Goal: Task Accomplishment & Management: Complete application form

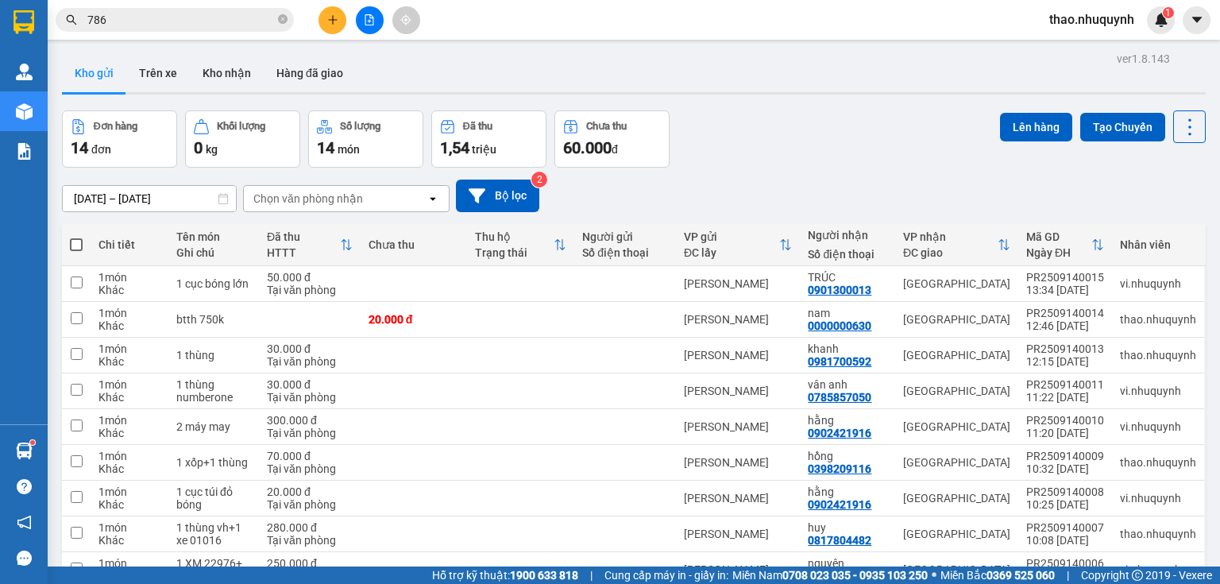
click at [1077, 24] on span "thao.nhuquynh" at bounding box center [1092, 20] width 110 height 20
click at [1075, 50] on span "Đăng xuất" at bounding box center [1098, 49] width 79 height 17
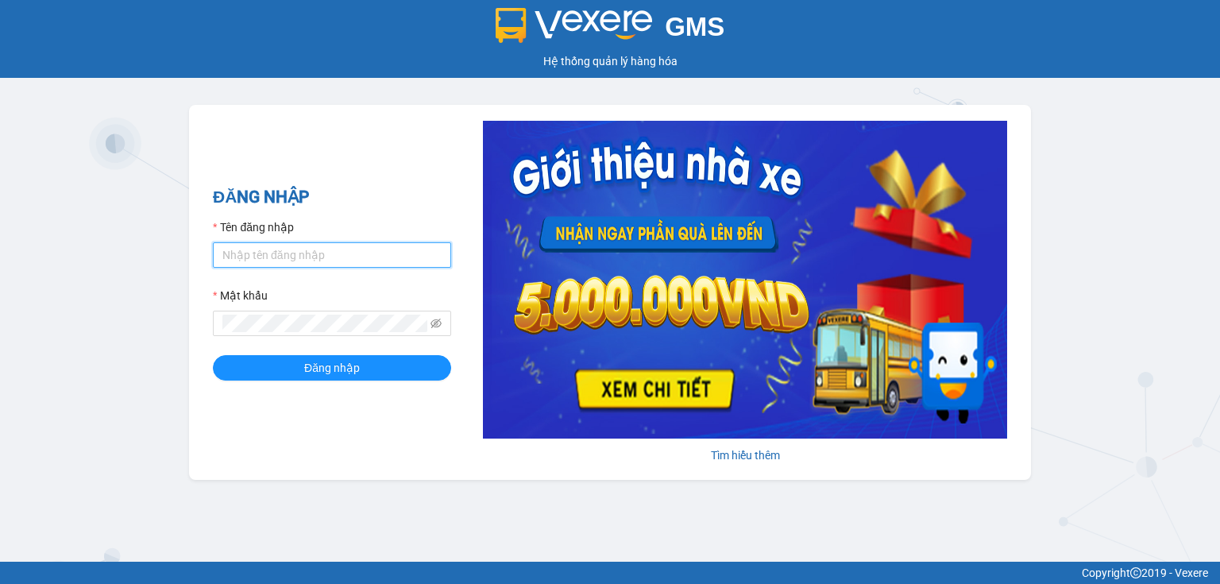
click at [323, 254] on input "Tên đăng nhập" at bounding box center [332, 254] width 238 height 25
type input "hang.nhuquynh"
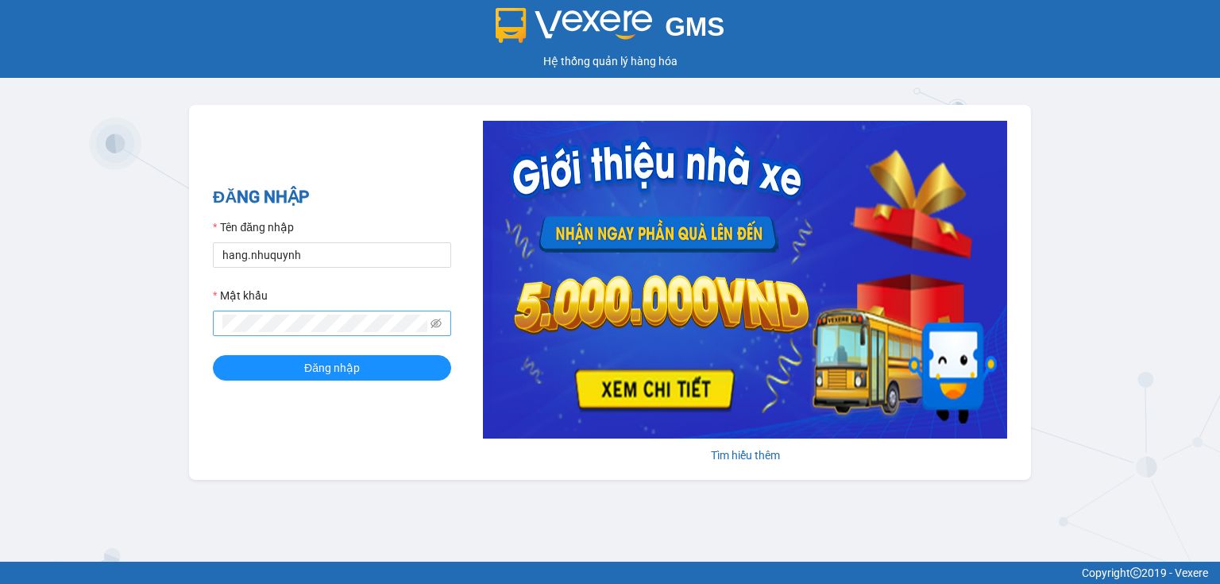
click at [281, 333] on span at bounding box center [332, 323] width 238 height 25
click at [213, 355] on button "Đăng nhập" at bounding box center [332, 367] width 238 height 25
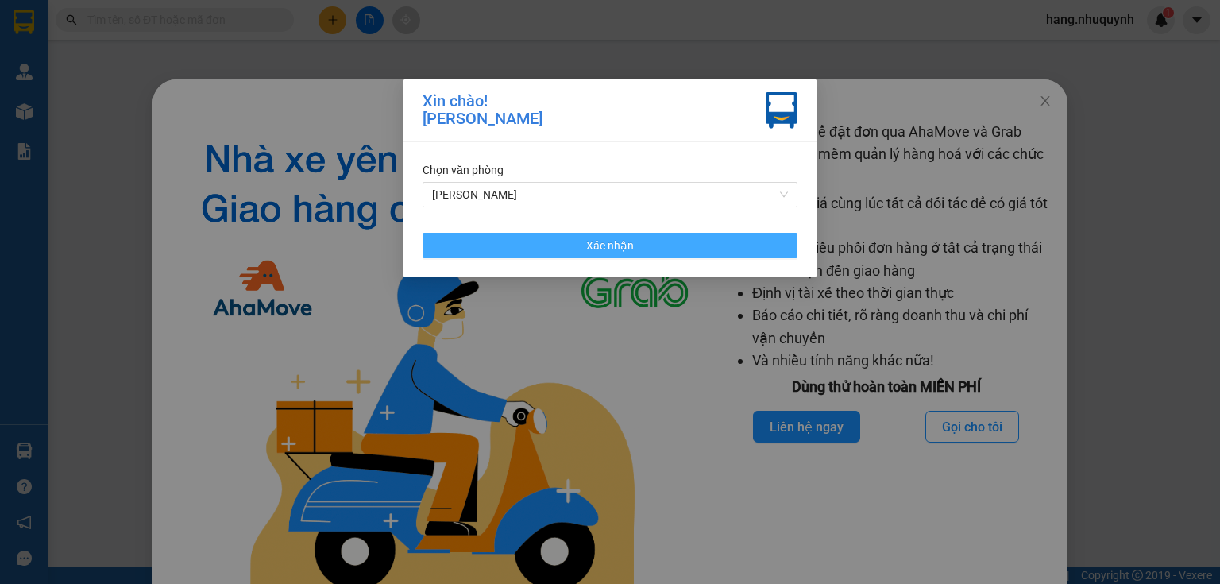
click at [574, 238] on button "Xác nhận" at bounding box center [610, 245] width 375 height 25
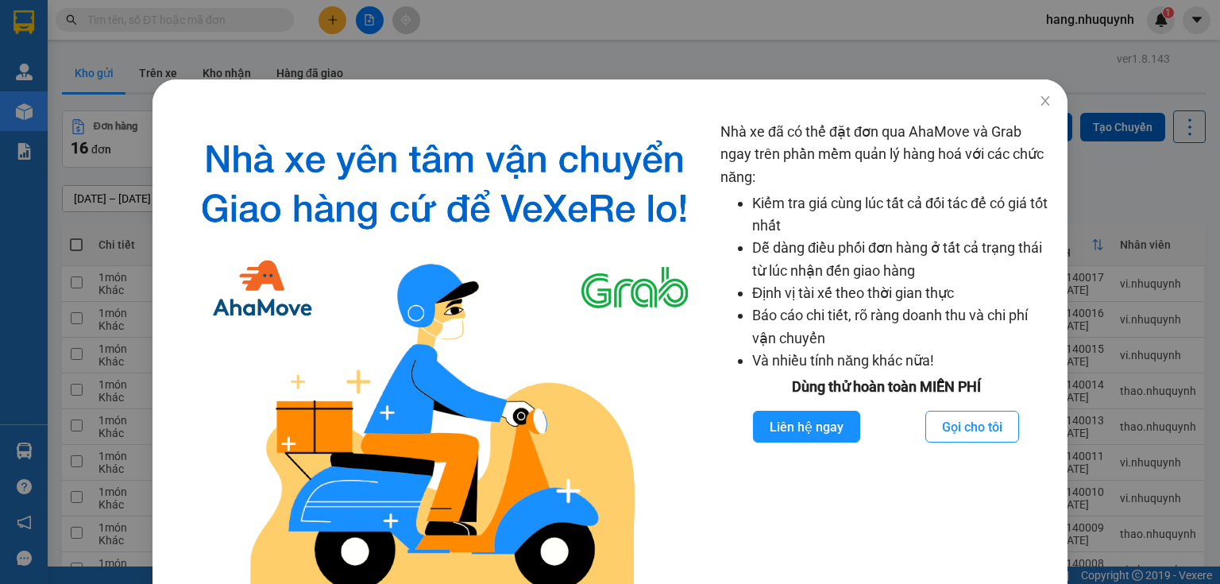
click at [793, 54] on div "Nhà xe đã có thể đặt đơn qua AhaMove và Grab ngay trên phần mềm quản lý hàng ho…" at bounding box center [610, 292] width 1220 height 584
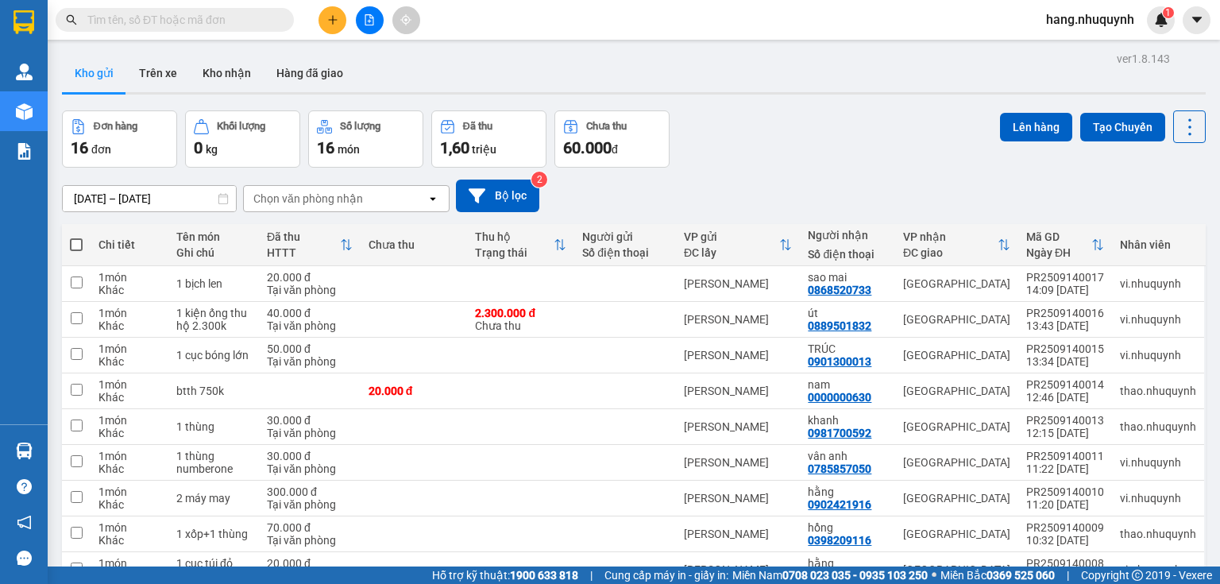
click at [186, 24] on input "text" at bounding box center [180, 19] width 187 height 17
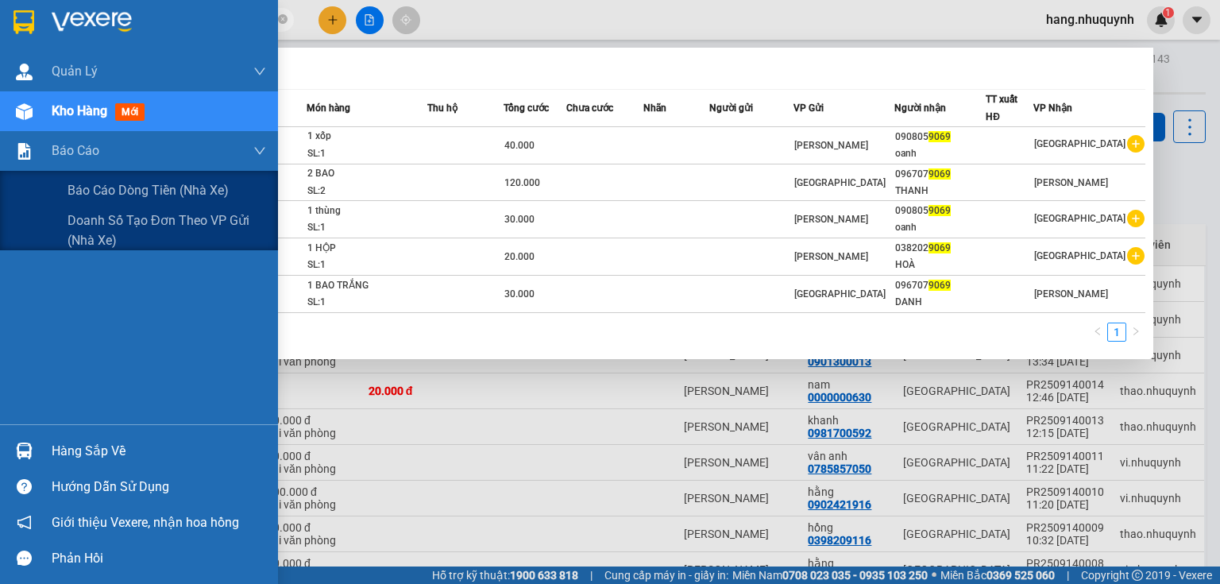
drag, startPoint x: 77, startPoint y: 189, endPoint x: 129, endPoint y: 128, distance: 80.1
click at [78, 189] on span "Báo cáo dòng tiền (nhà xe)" at bounding box center [148, 190] width 161 height 20
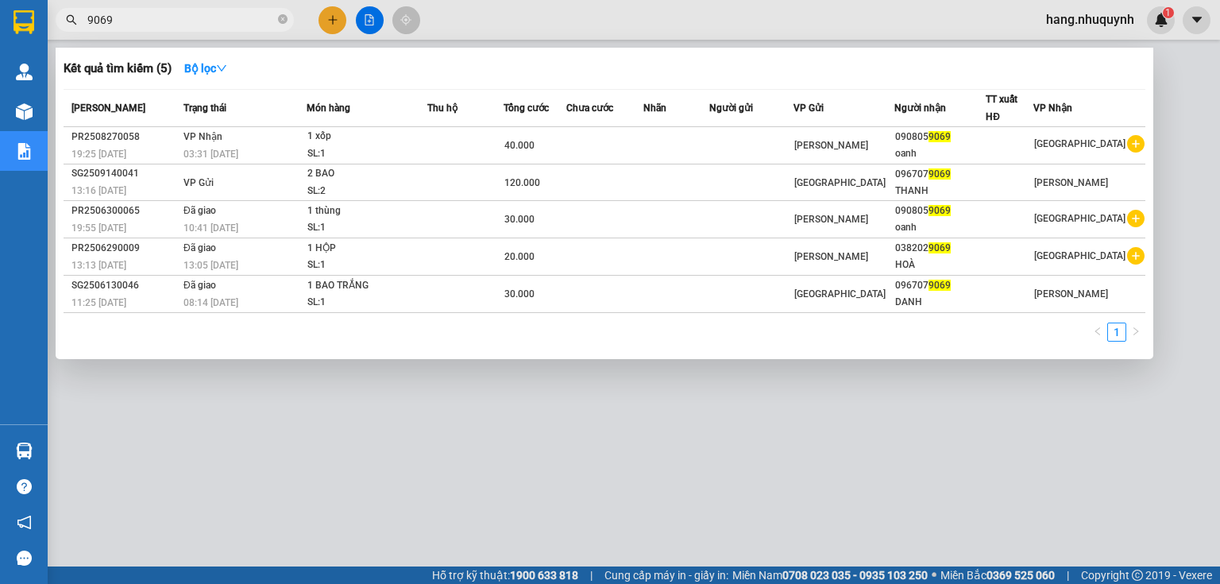
click at [194, 21] on input "9069" at bounding box center [180, 19] width 187 height 17
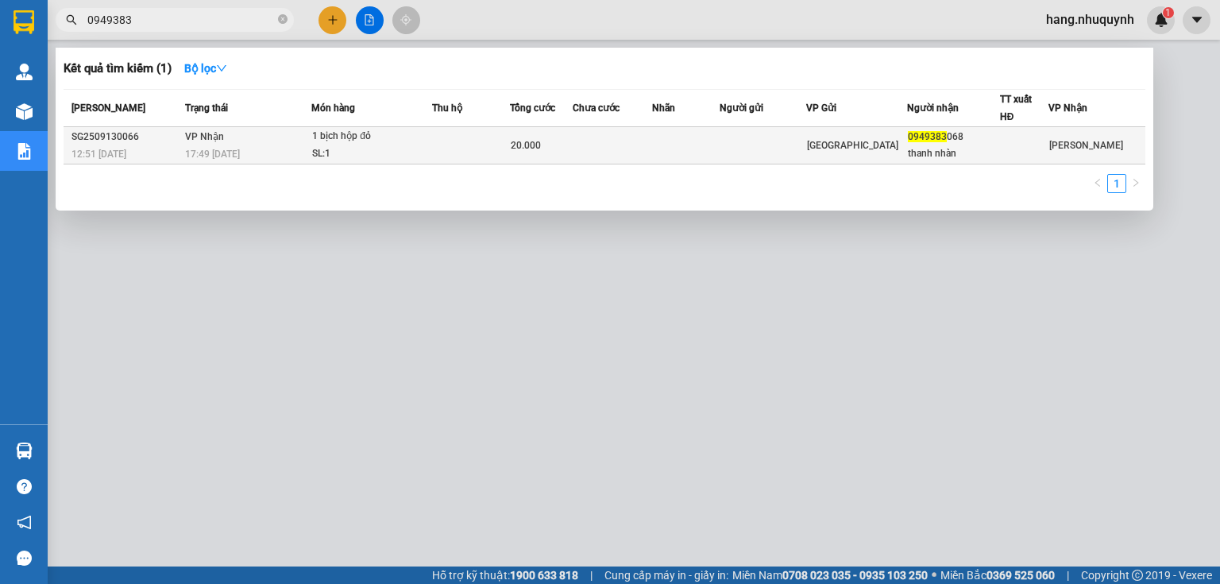
type input "0949383"
click at [367, 153] on div "SL: 1" at bounding box center [371, 153] width 119 height 17
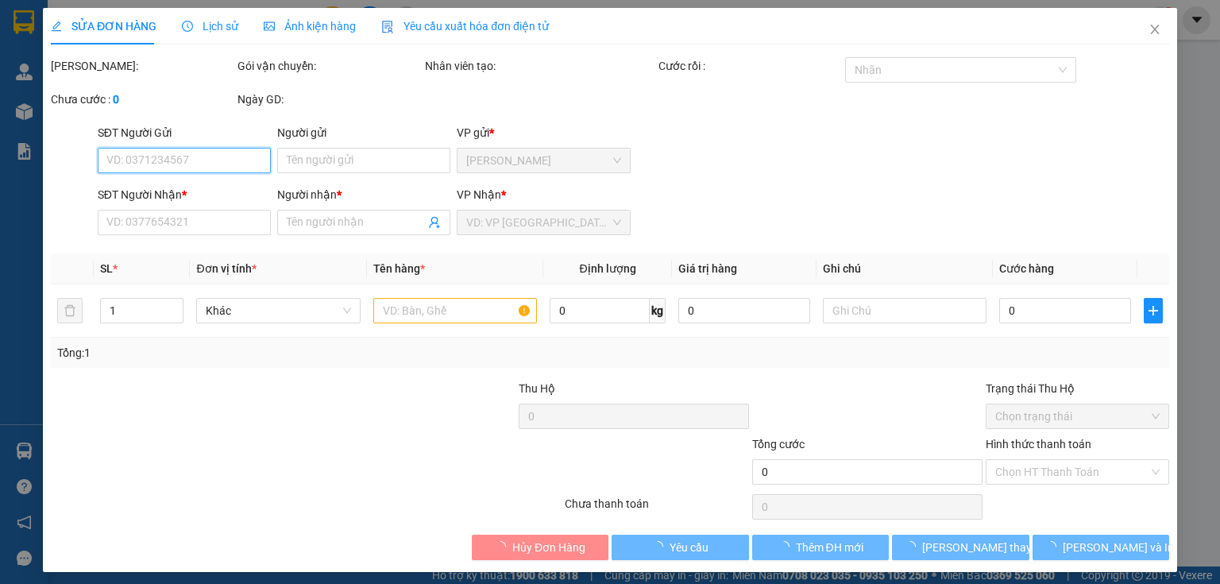
type input "0949383068"
type input "thanh nhàn"
type input "20.000"
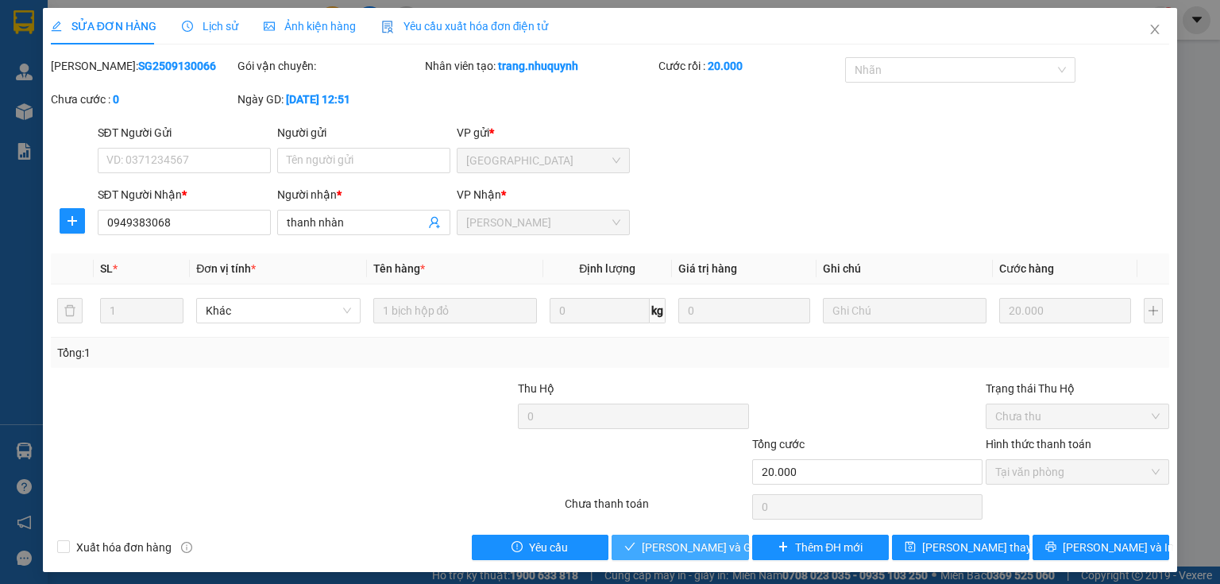
click at [709, 543] on span "Lưu và Giao hàng" at bounding box center [718, 547] width 153 height 17
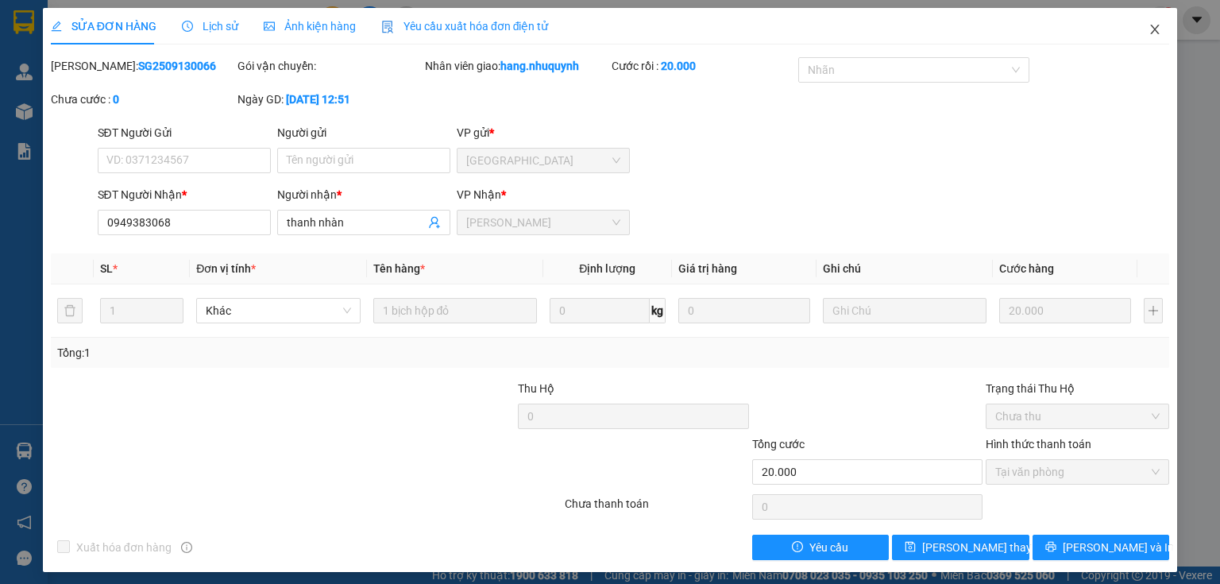
click at [1149, 28] on icon "close" at bounding box center [1155, 29] width 13 height 13
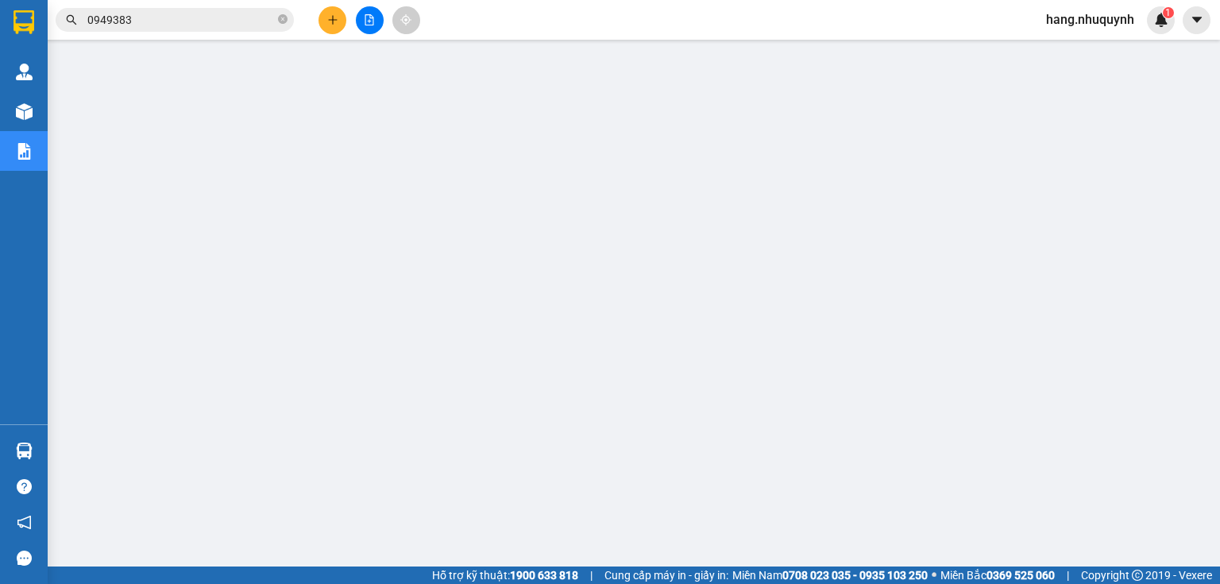
click at [216, 25] on input "0949383" at bounding box center [180, 19] width 187 height 17
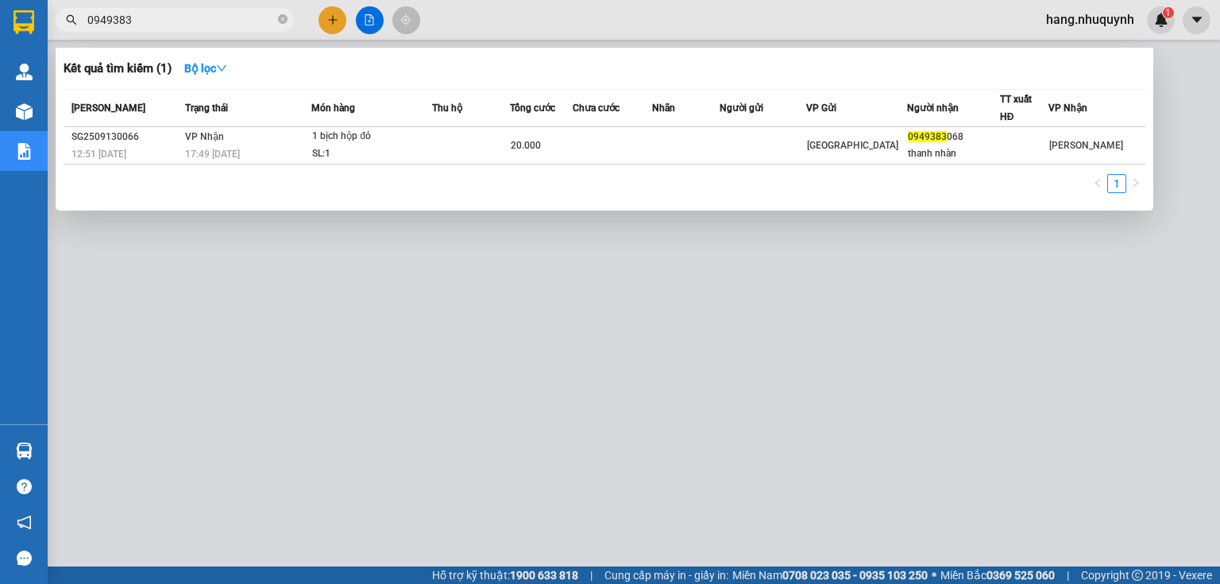
click at [217, 25] on input "0949383" at bounding box center [180, 19] width 187 height 17
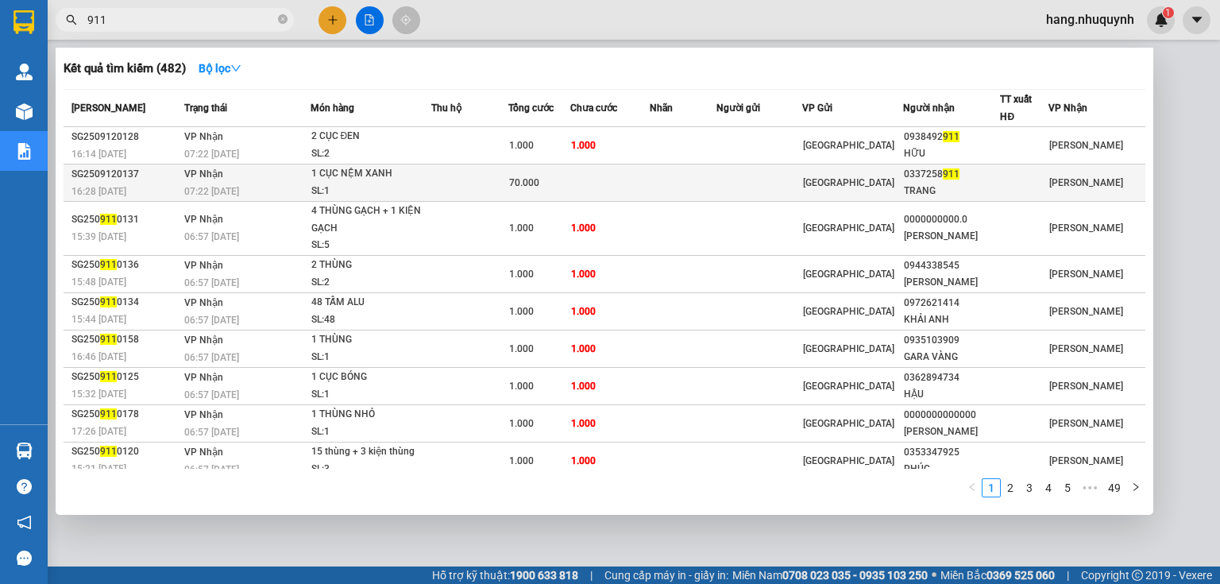
type input "911"
click at [409, 187] on div "SL: 1" at bounding box center [370, 191] width 119 height 17
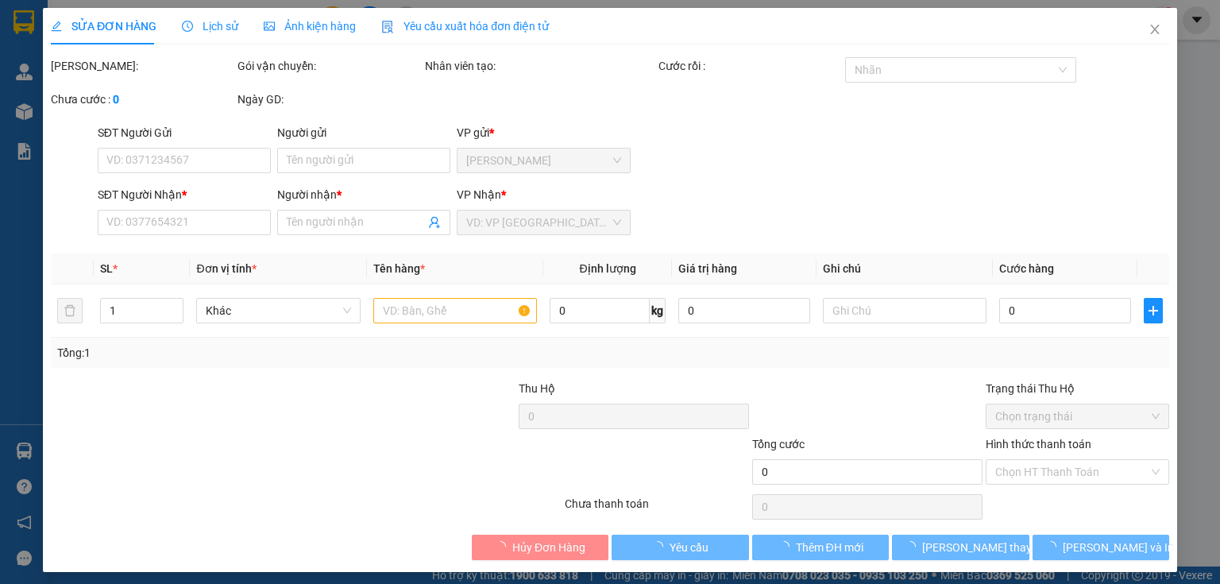
type input "0337258911"
type input "TRANG"
type input "70.000"
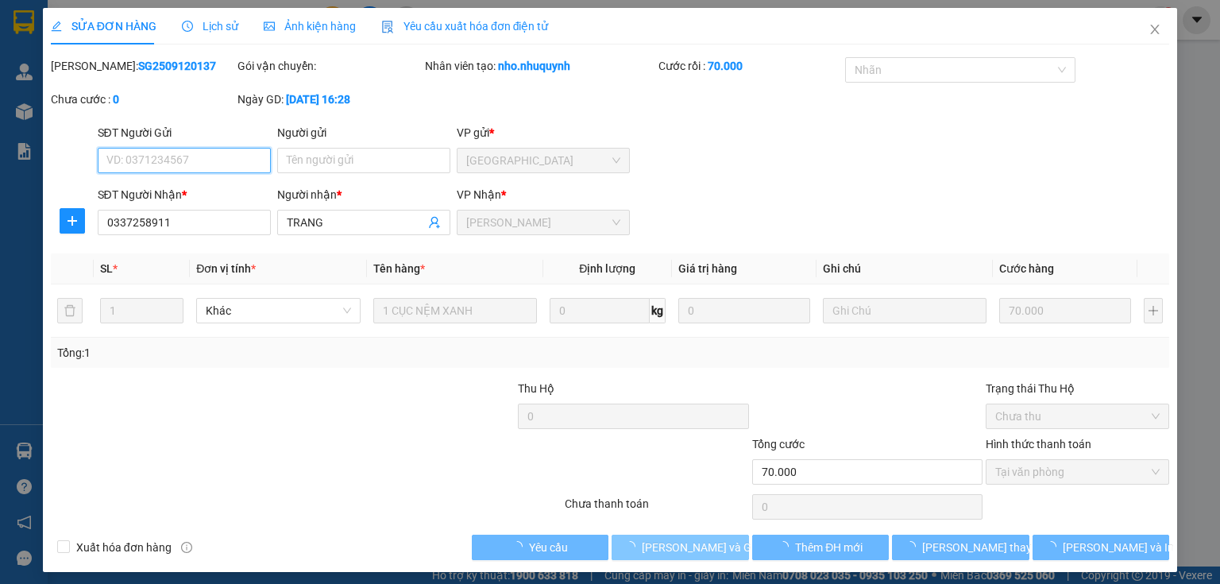
scroll to position [6, 0]
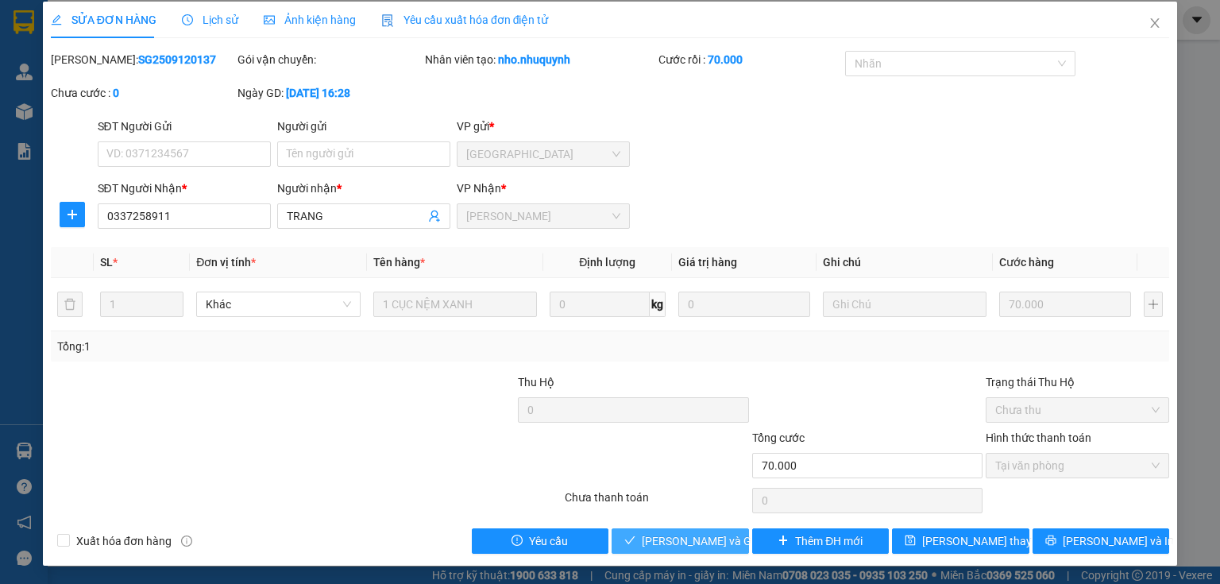
click at [674, 541] on span "Lưu và Giao hàng" at bounding box center [718, 540] width 153 height 17
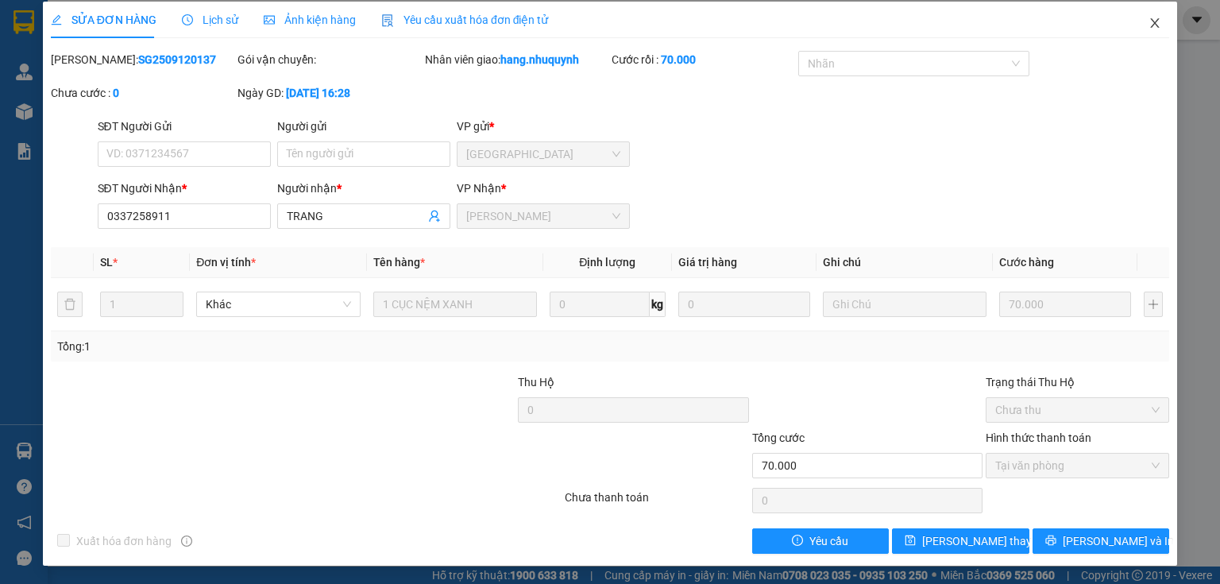
drag, startPoint x: 1147, startPoint y: 29, endPoint x: 1053, endPoint y: 3, distance: 97.9
click at [1149, 29] on icon "close" at bounding box center [1155, 23] width 13 height 13
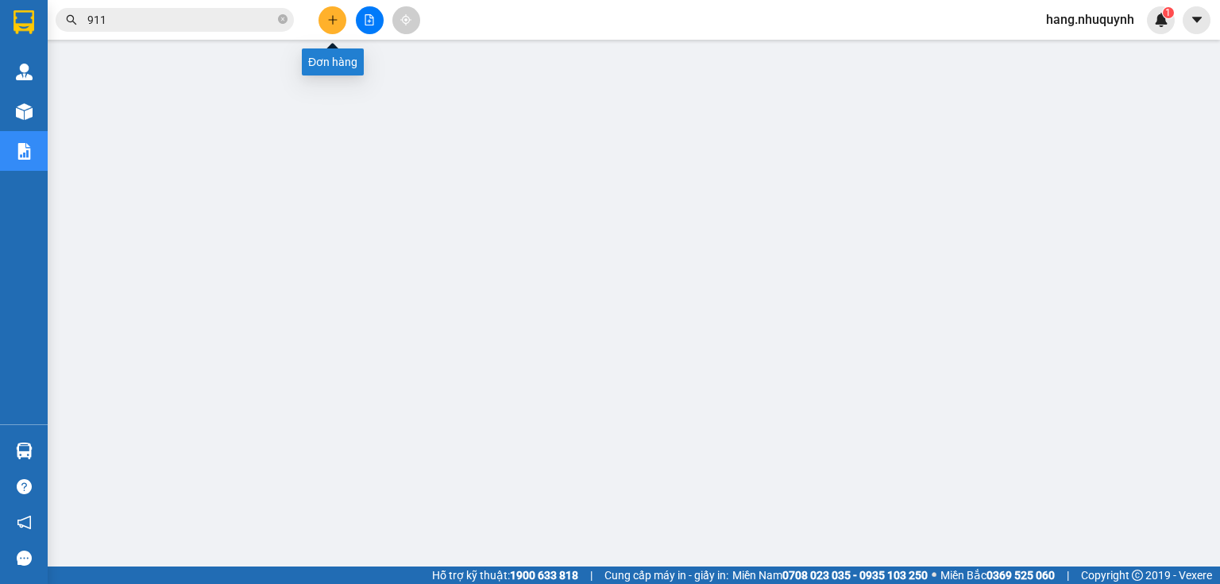
click at [330, 10] on button at bounding box center [333, 20] width 28 height 28
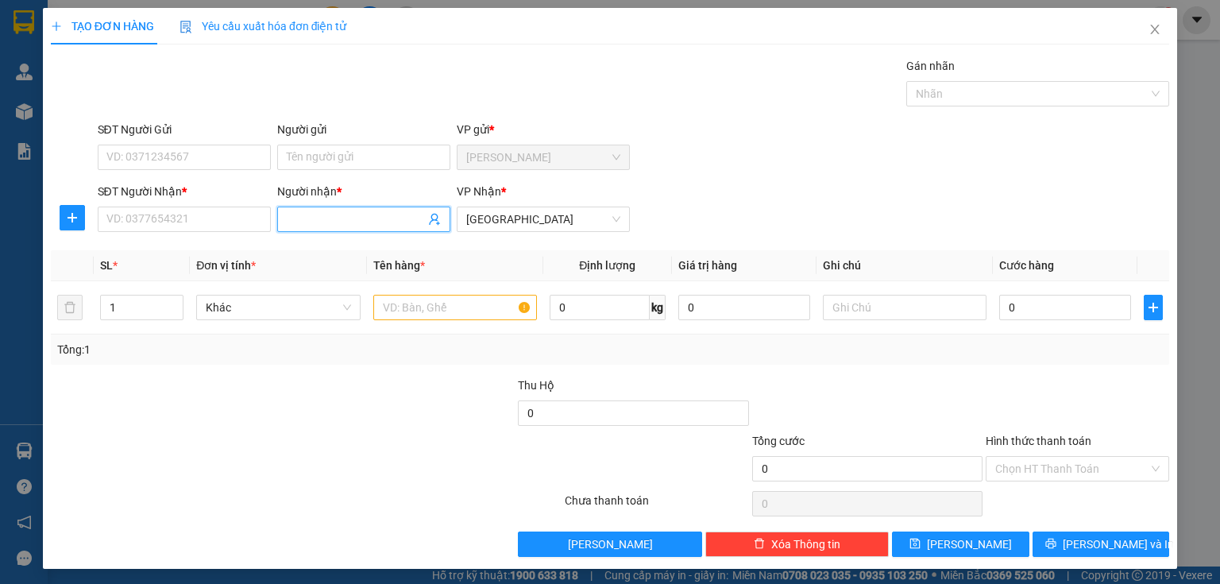
click at [325, 221] on input "Người nhận *" at bounding box center [356, 219] width 138 height 17
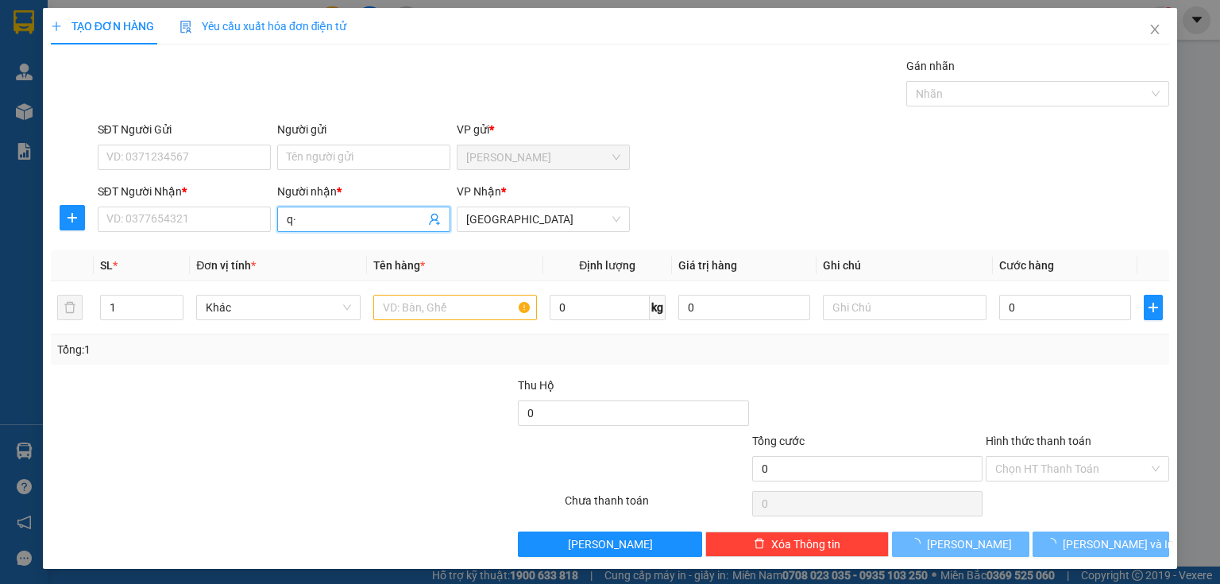
type input "q"
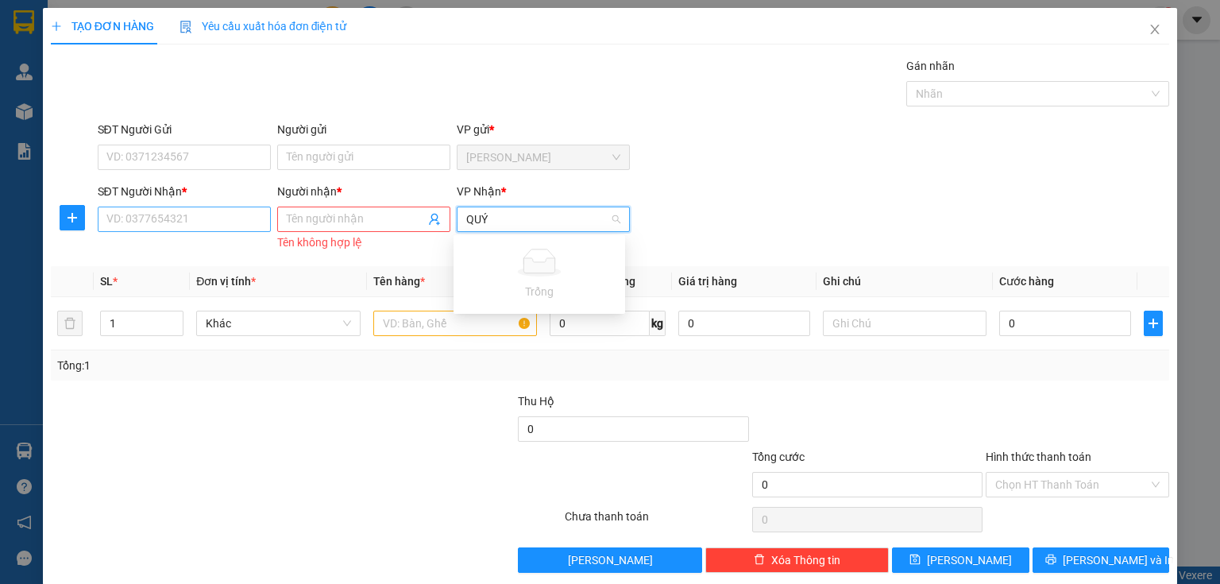
type input "QUÝ"
click at [187, 212] on input "SĐT Người Nhận *" at bounding box center [184, 219] width 173 height 25
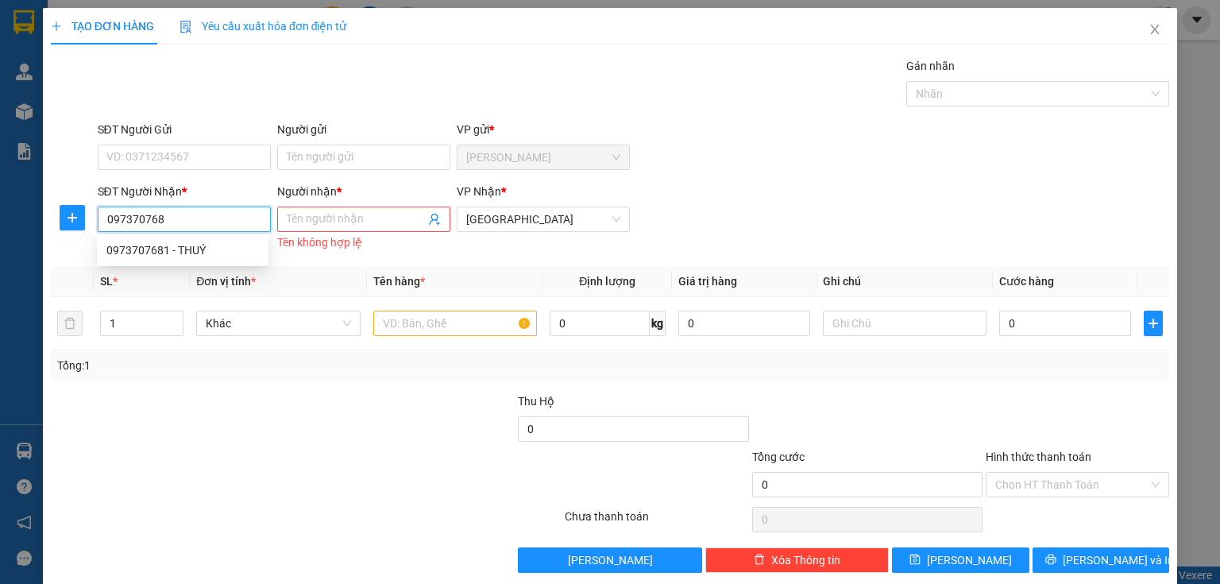
type input "0973707681"
click at [198, 253] on div "0973707681 - THUÝ" at bounding box center [182, 250] width 153 height 17
type input "THUÝ"
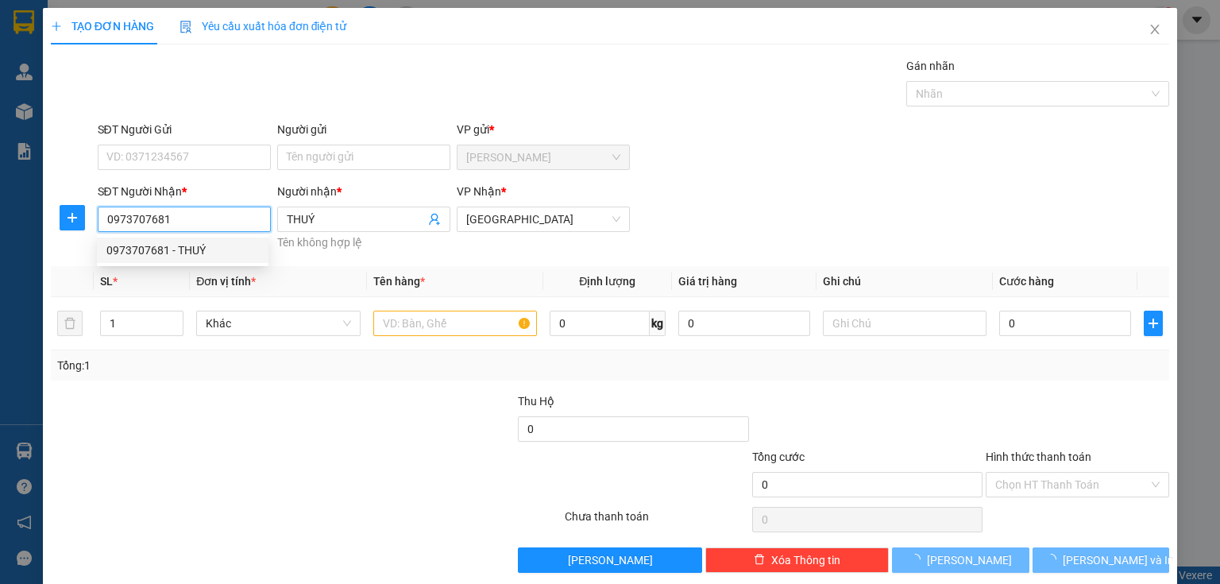
type input "60.000"
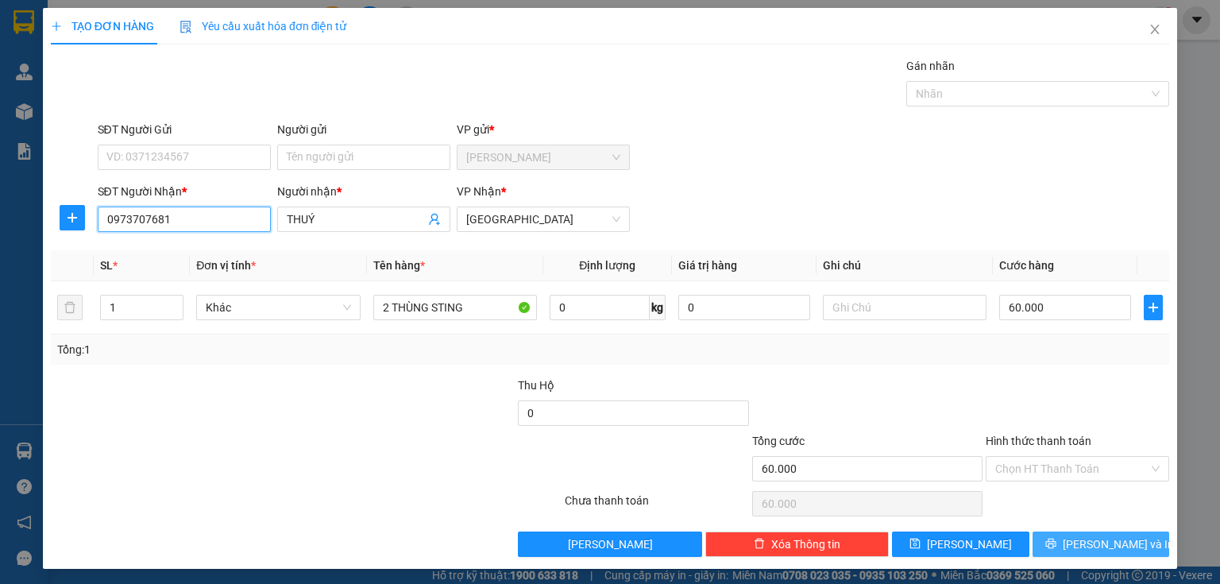
type input "0973707681"
click at [1076, 541] on button "Lưu và In" at bounding box center [1101, 543] width 137 height 25
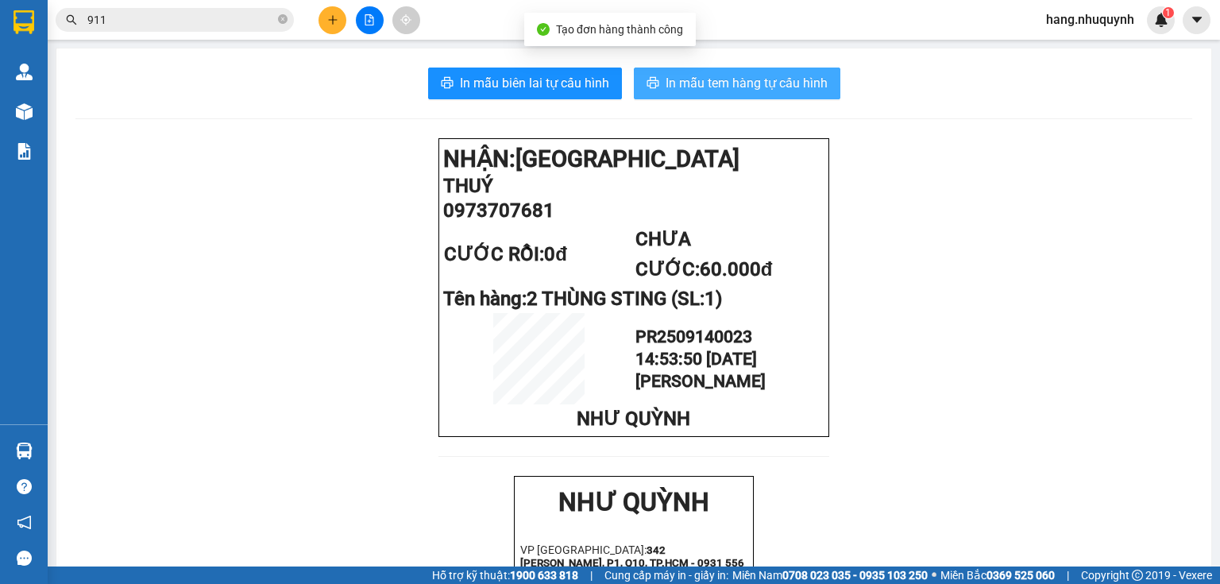
click at [726, 90] on span "In mẫu tem hàng tự cấu hình" at bounding box center [747, 83] width 162 height 20
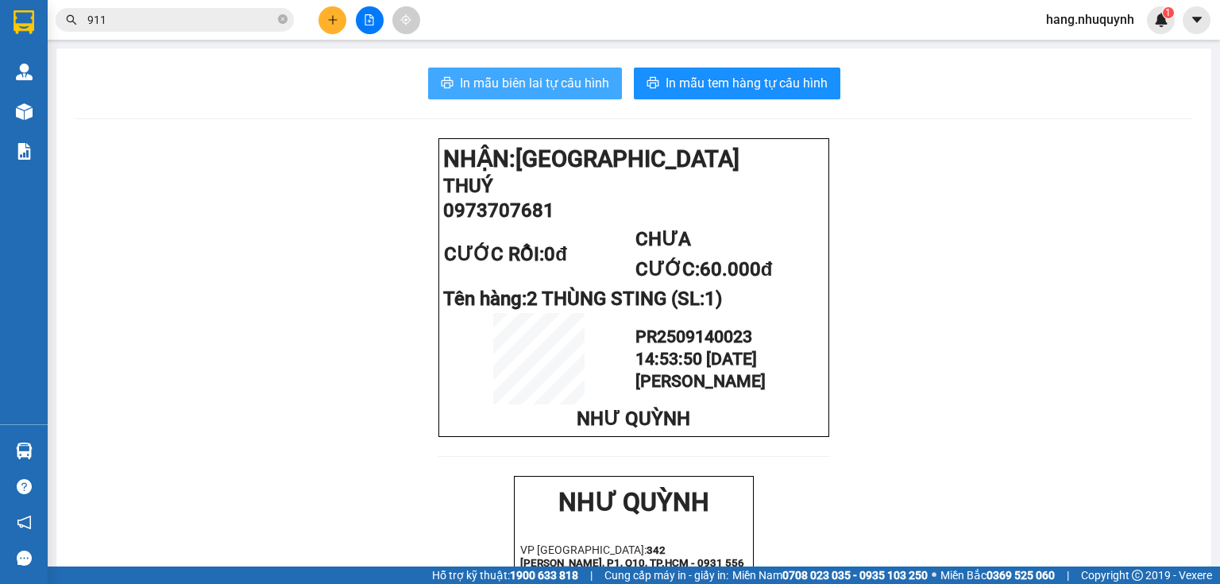
click at [539, 83] on span "In mẫu biên lai tự cấu hình" at bounding box center [534, 83] width 149 height 20
click at [197, 21] on input "911" at bounding box center [180, 19] width 187 height 17
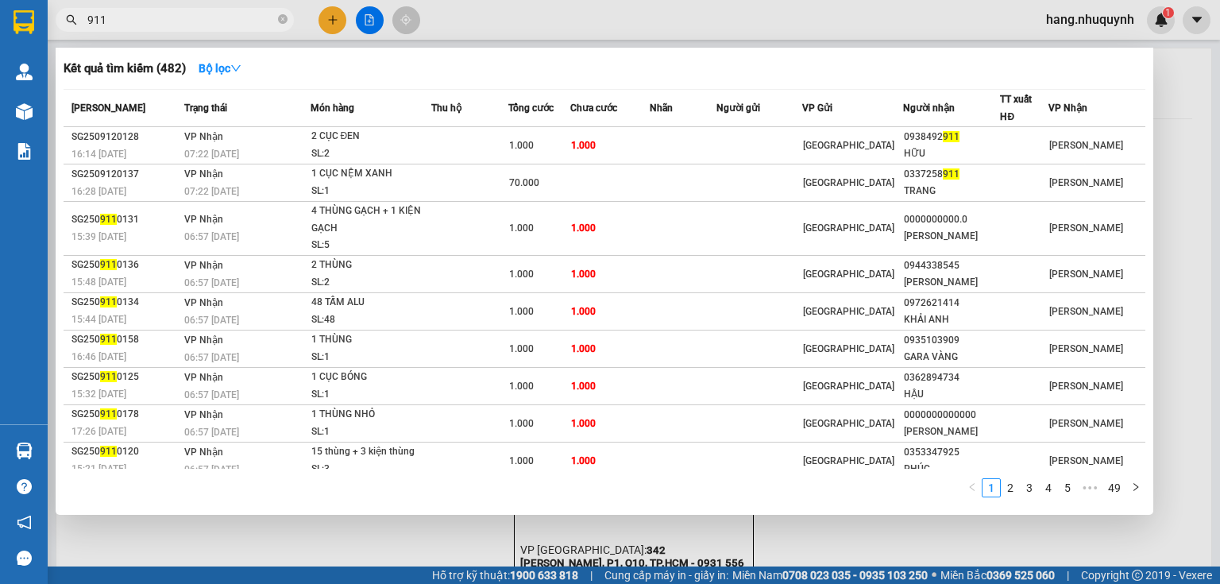
click at [197, 21] on input "911" at bounding box center [180, 19] width 187 height 17
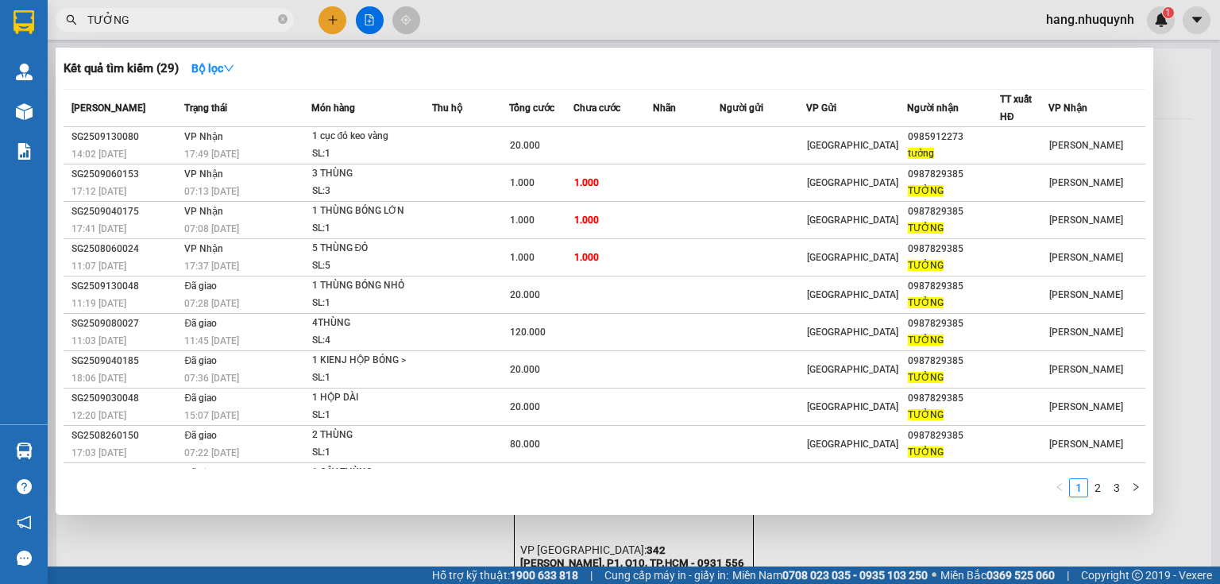
type input "TƯỞNG"
click at [327, 21] on div at bounding box center [610, 292] width 1220 height 584
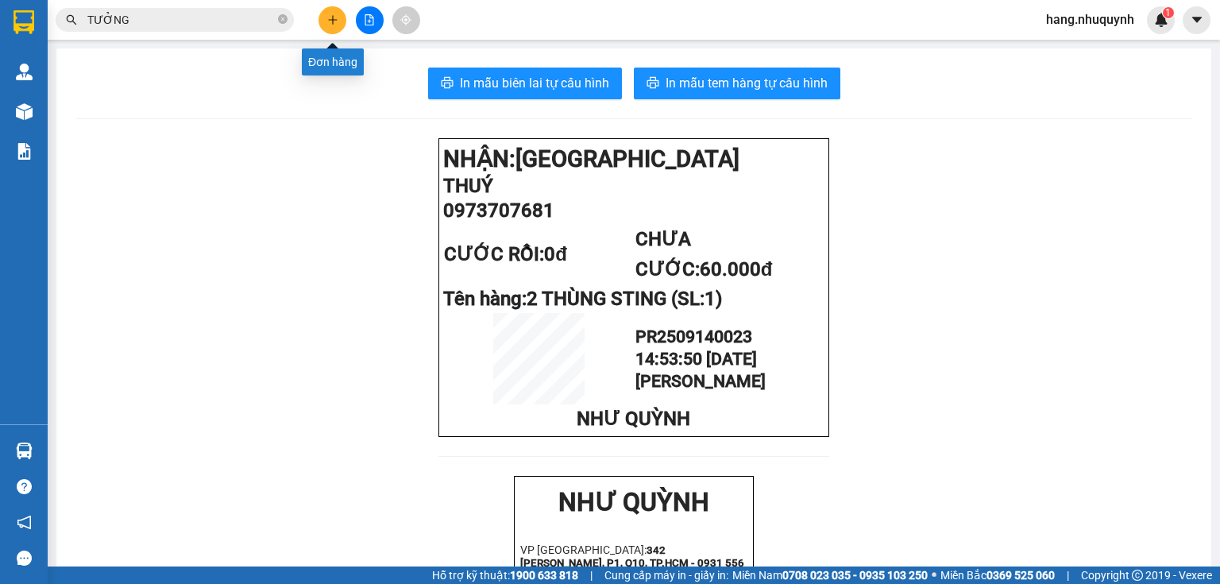
click at [333, 21] on icon "plus" at bounding box center [332, 19] width 1 height 9
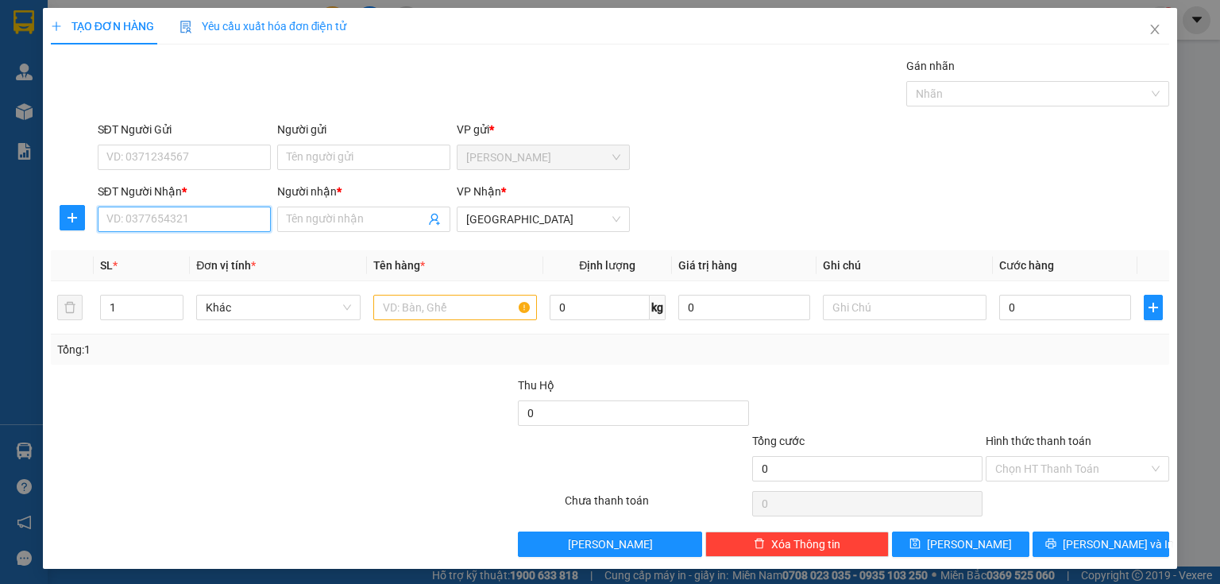
click at [191, 213] on input "SĐT Người Nhận *" at bounding box center [184, 219] width 173 height 25
type input "0933165169"
click at [156, 251] on div "0933165169 - thuý" at bounding box center [182, 250] width 153 height 17
type input "thuý"
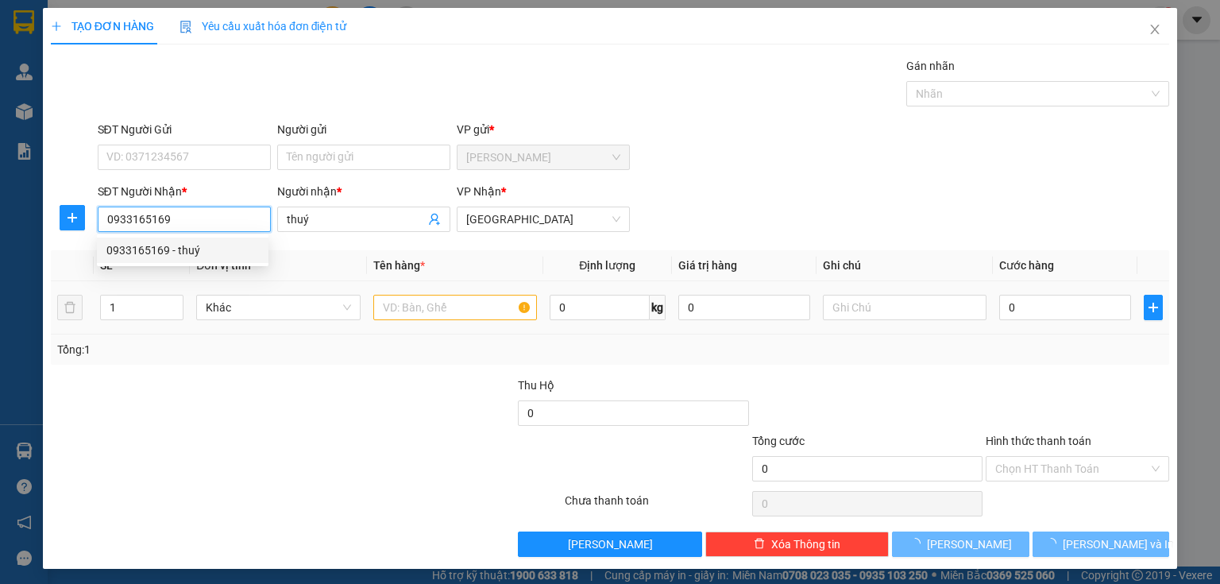
type input "20.000"
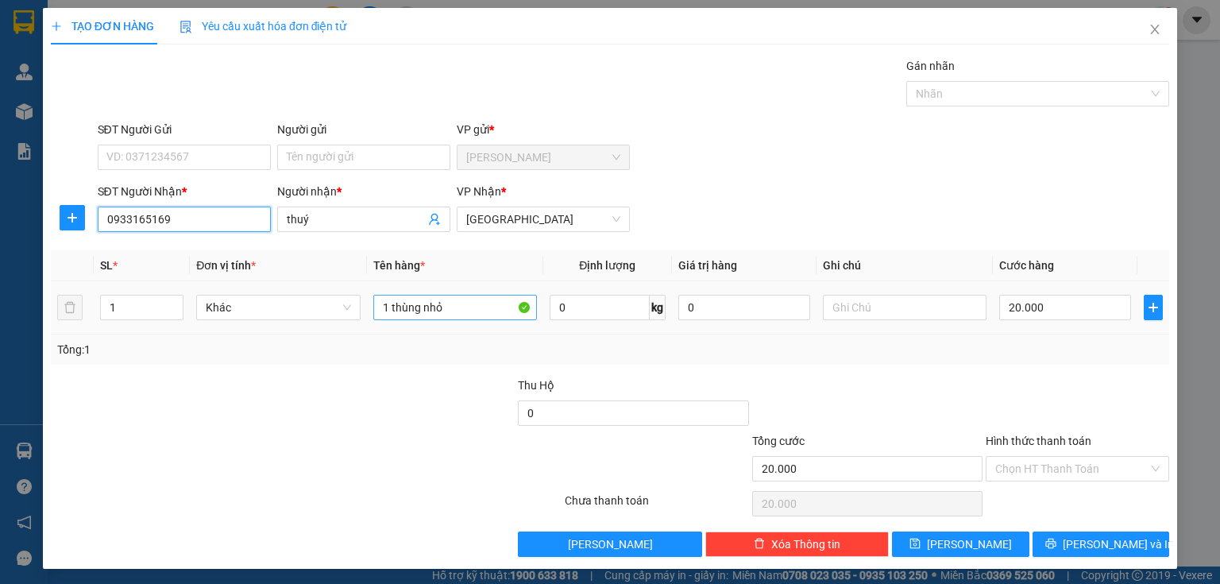
type input "0933165169"
drag, startPoint x: 454, startPoint y: 307, endPoint x: 286, endPoint y: 311, distance: 168.5
click at [261, 312] on tr "1 Khác 1 thùng nhỏ 0 kg 0 20.000" at bounding box center [610, 307] width 1119 height 53
type input "1 HỘP"
click at [1071, 472] on input "Hình thức thanh toán" at bounding box center [1071, 469] width 153 height 24
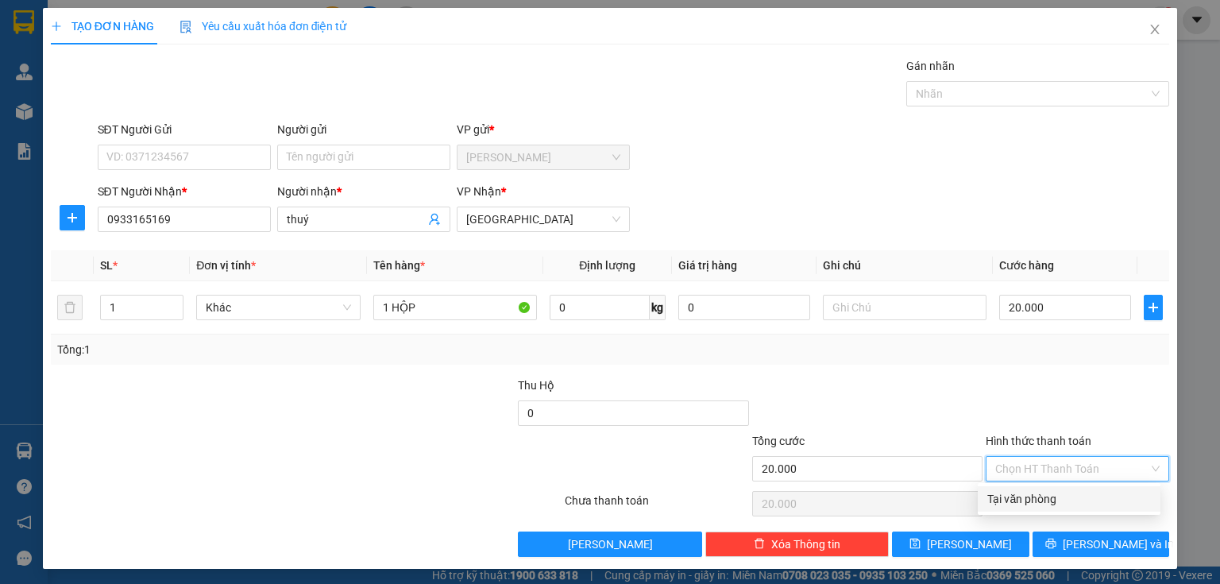
click at [1056, 504] on div "Tại văn phòng" at bounding box center [1070, 498] width 164 height 17
type input "0"
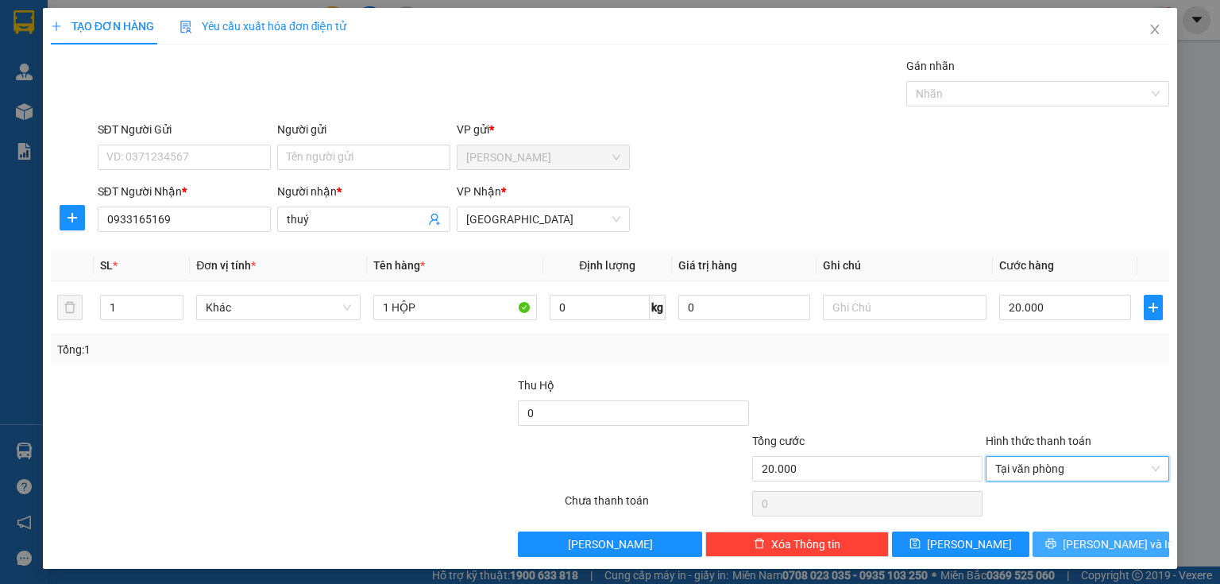
click at [1057, 542] on icon "printer" at bounding box center [1051, 543] width 11 height 11
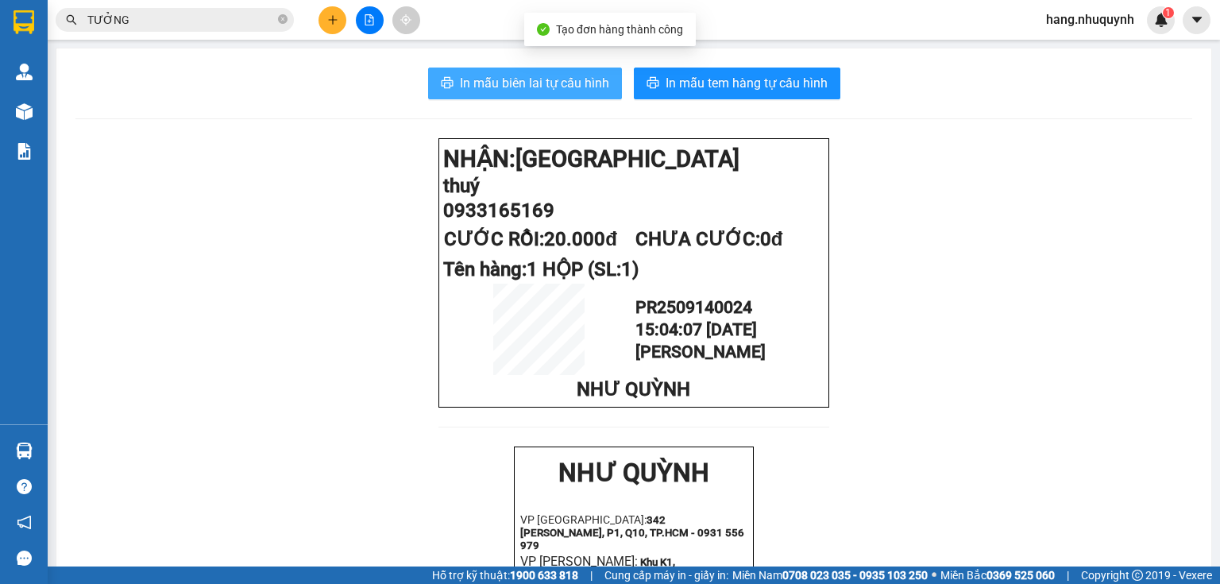
click at [546, 86] on span "In mẫu biên lai tự cấu hình" at bounding box center [534, 83] width 149 height 20
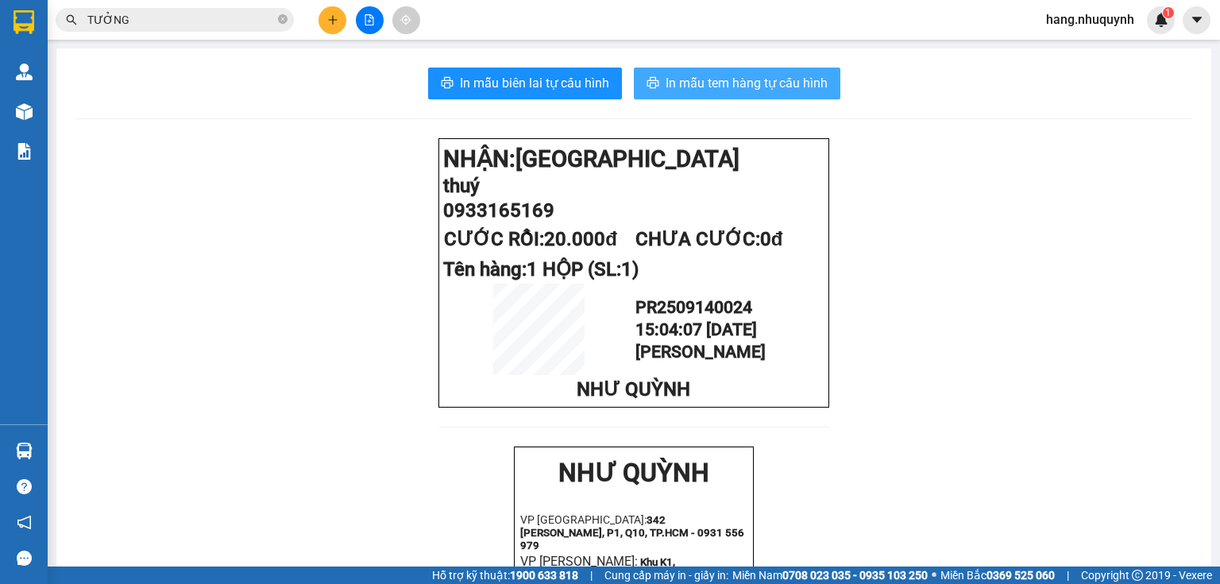
click at [747, 87] on span "In mẫu tem hàng tự cấu hình" at bounding box center [747, 83] width 162 height 20
